Goal: Information Seeking & Learning: Learn about a topic

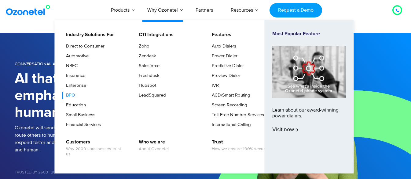
click at [71, 95] on link "BPO" at bounding box center [69, 94] width 14 height 7
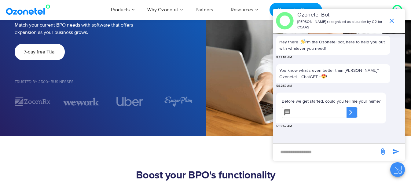
scroll to position [88, 0]
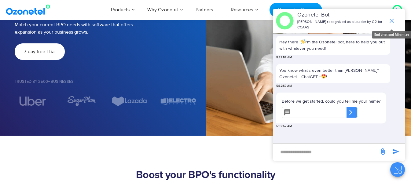
click at [393, 21] on icon "end chat or minimize" at bounding box center [391, 20] width 7 height 7
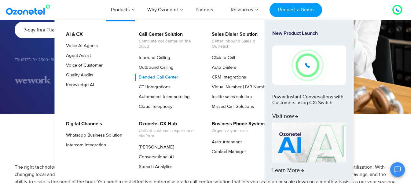
scroll to position [110, 0]
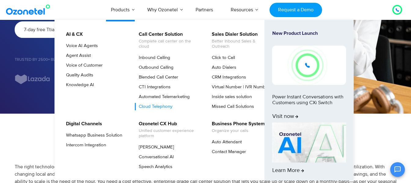
click at [151, 108] on link "Cloud Telephony" at bounding box center [154, 106] width 39 height 7
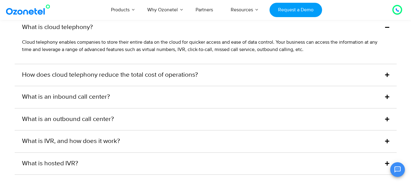
scroll to position [1735, 0]
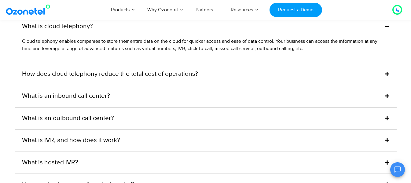
click at [160, 79] on link "How does cloud telephony reduce the total cost of operations?" at bounding box center [110, 74] width 176 height 10
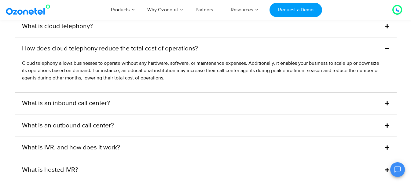
click at [164, 106] on div "What is an inbound call center?" at bounding box center [206, 104] width 382 height 22
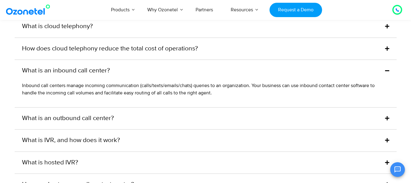
click at [162, 124] on div "What is an outbound call center?" at bounding box center [206, 119] width 382 height 22
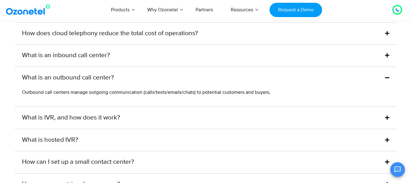
scroll to position [1750, 0]
click at [162, 124] on div "What is IVR, and how does it work?" at bounding box center [206, 118] width 382 height 22
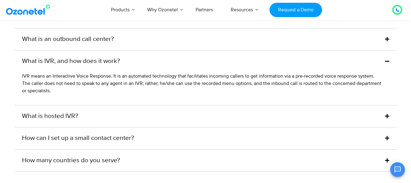
scroll to position [1789, 0]
click at [162, 124] on div "What is hosted IVR?" at bounding box center [206, 116] width 382 height 22
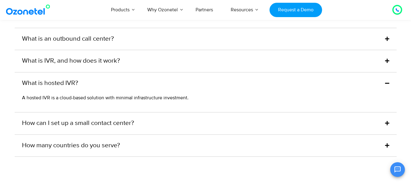
click at [161, 123] on div "How can I set up a small contact center?" at bounding box center [206, 124] width 382 height 22
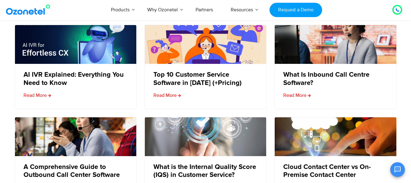
scroll to position [2241, 0]
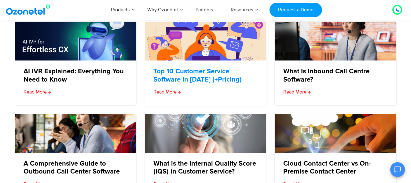
click at [190, 84] on link "Top 10 Customer Service Software in [DATE] (+Pricing)" at bounding box center [206, 76] width 104 height 16
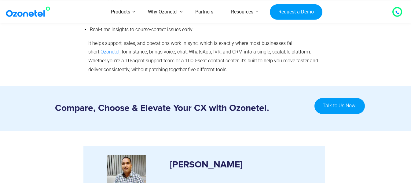
scroll to position [5881, 0]
